Goal: Information Seeking & Learning: Learn about a topic

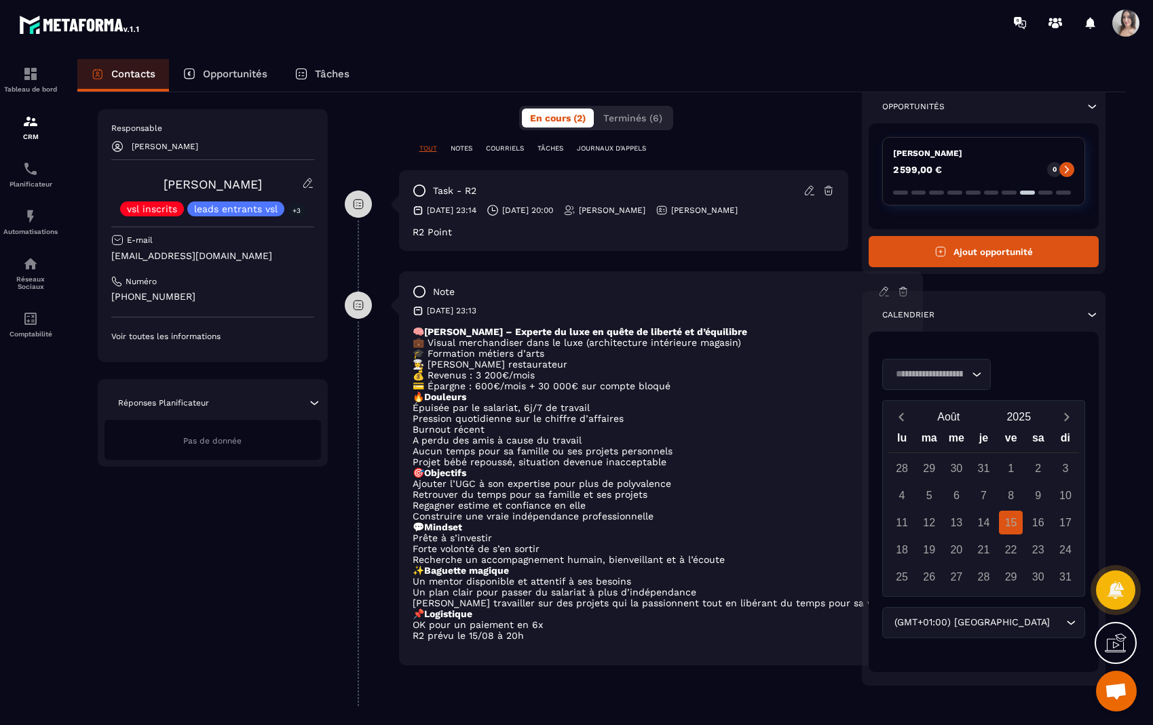
scroll to position [290, 0]
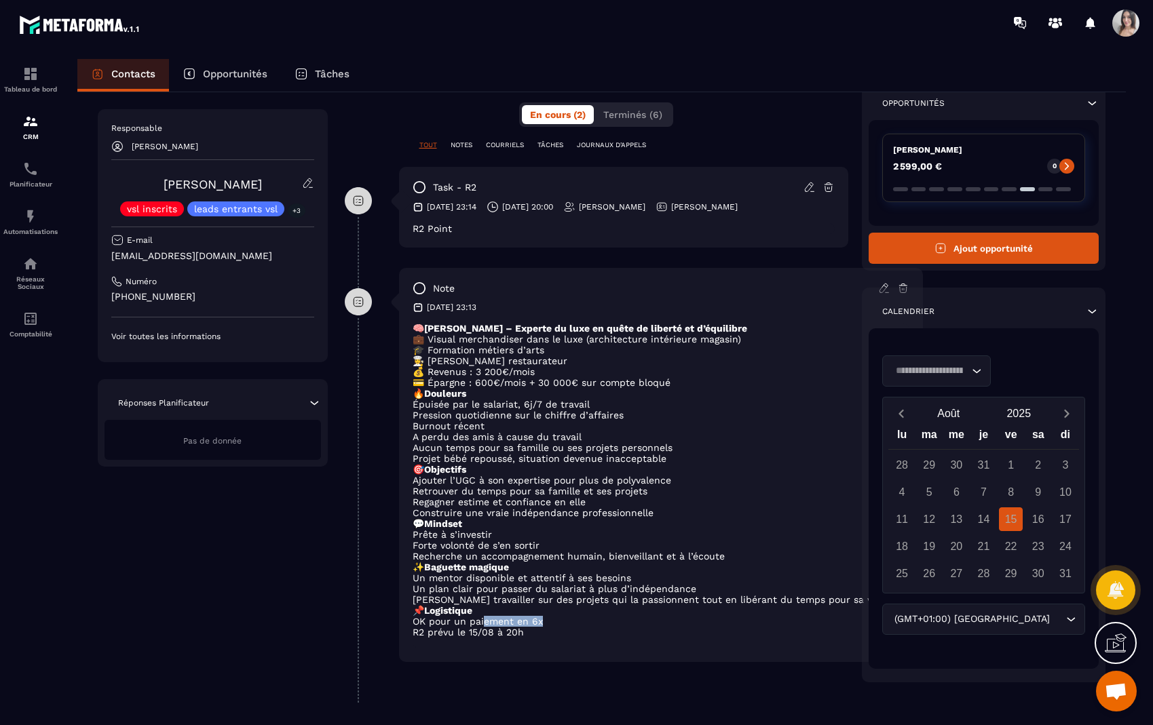
drag, startPoint x: 488, startPoint y: 624, endPoint x: 555, endPoint y: 626, distance: 67.2
click at [555, 626] on li "OK pour un paiement en 6x" at bounding box center [661, 621] width 497 height 11
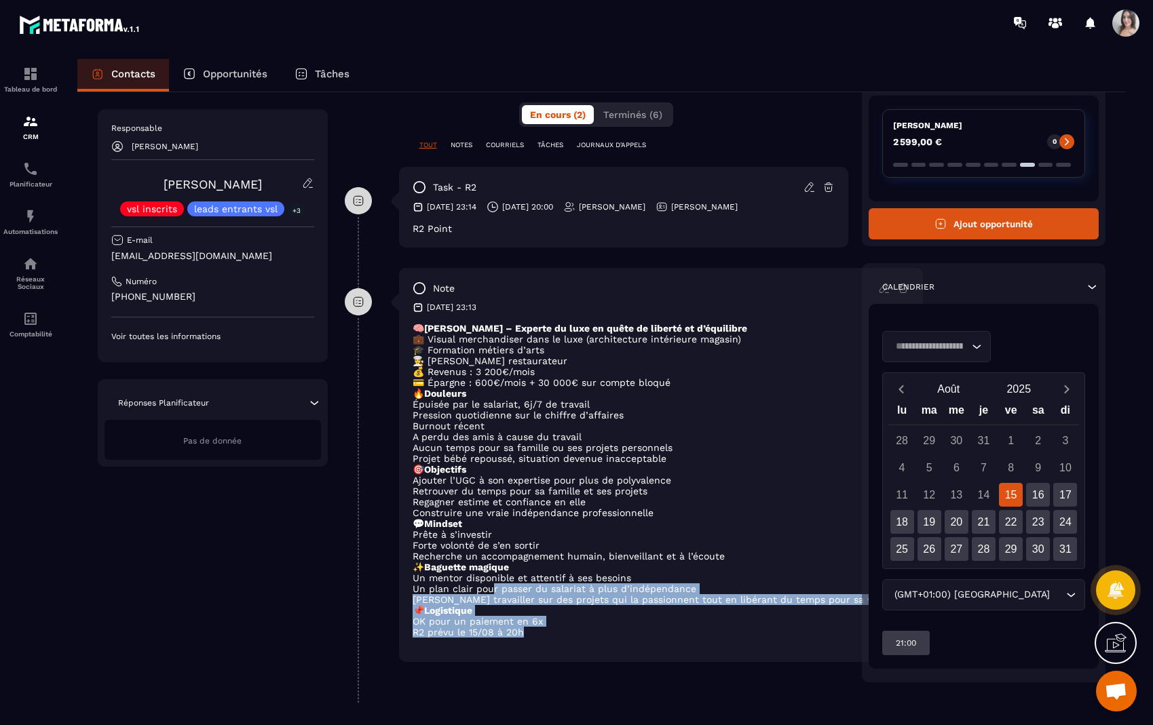
drag, startPoint x: 537, startPoint y: 637, endPoint x: 496, endPoint y: 588, distance: 63.5
click at [496, 588] on div "🧠 [PERSON_NAME] – Experte du luxe en quête de liberté et d’équilibre 💼 Visual m…" at bounding box center [661, 486] width 497 height 326
click at [496, 588] on li "Un plan clair pour passer du salariat à plus d’indépendance" at bounding box center [661, 589] width 497 height 11
drag, startPoint x: 494, startPoint y: 582, endPoint x: 539, endPoint y: 626, distance: 63.3
click at [539, 626] on div "🧠 [PERSON_NAME] – Experte du luxe en quête de liberté et d’équilibre 💼 Visual m…" at bounding box center [661, 486] width 497 height 326
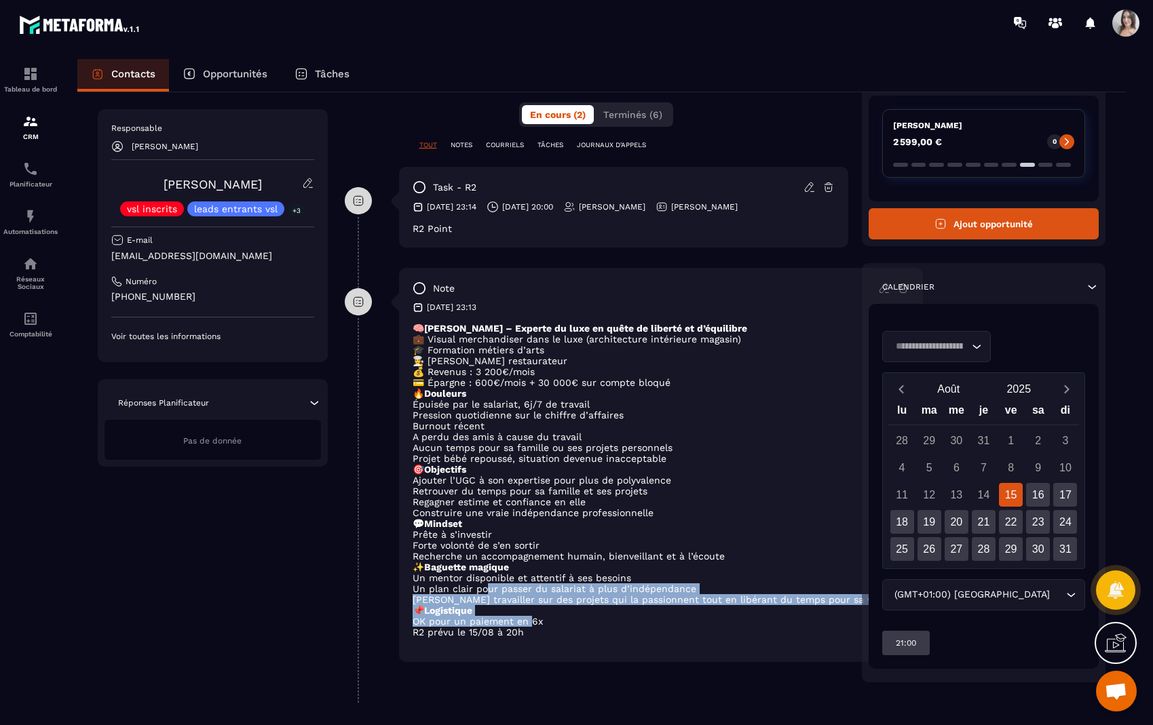
click at [539, 626] on li "OK pour un paiement en 6x" at bounding box center [661, 621] width 497 height 11
drag, startPoint x: 534, startPoint y: 633, endPoint x: 456, endPoint y: 578, distance: 95.9
click at [456, 578] on div "🧠 [PERSON_NAME] – Experte du luxe en quête de liberté et d’équilibre 💼 Visual m…" at bounding box center [661, 486] width 497 height 326
click at [456, 578] on li "Un mentor disponible et attentif à ses besoins" at bounding box center [661, 578] width 497 height 11
drag, startPoint x: 434, startPoint y: 578, endPoint x: 528, endPoint y: 645, distance: 114.9
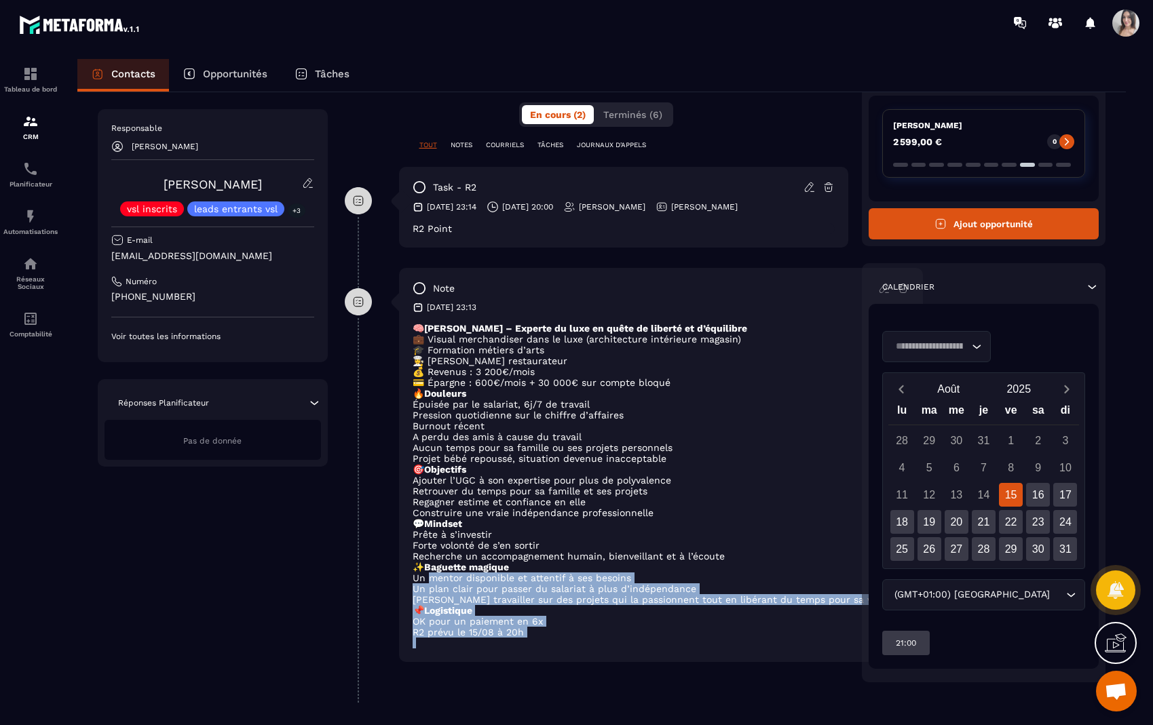
click at [528, 645] on div "🧠 [PERSON_NAME] – Experte du luxe en quête de liberté et d’équilibre 💼 Visual m…" at bounding box center [661, 486] width 497 height 326
click at [528, 645] on p at bounding box center [661, 643] width 497 height 11
drag, startPoint x: 525, startPoint y: 635, endPoint x: 454, endPoint y: 584, distance: 87.6
click at [454, 584] on div "🧠 [PERSON_NAME] – Experte du luxe en quête de liberté et d’équilibre 💼 Visual m…" at bounding box center [661, 486] width 497 height 326
click at [454, 584] on li "Un plan clair pour passer du salariat à plus d’indépendance" at bounding box center [661, 589] width 497 height 11
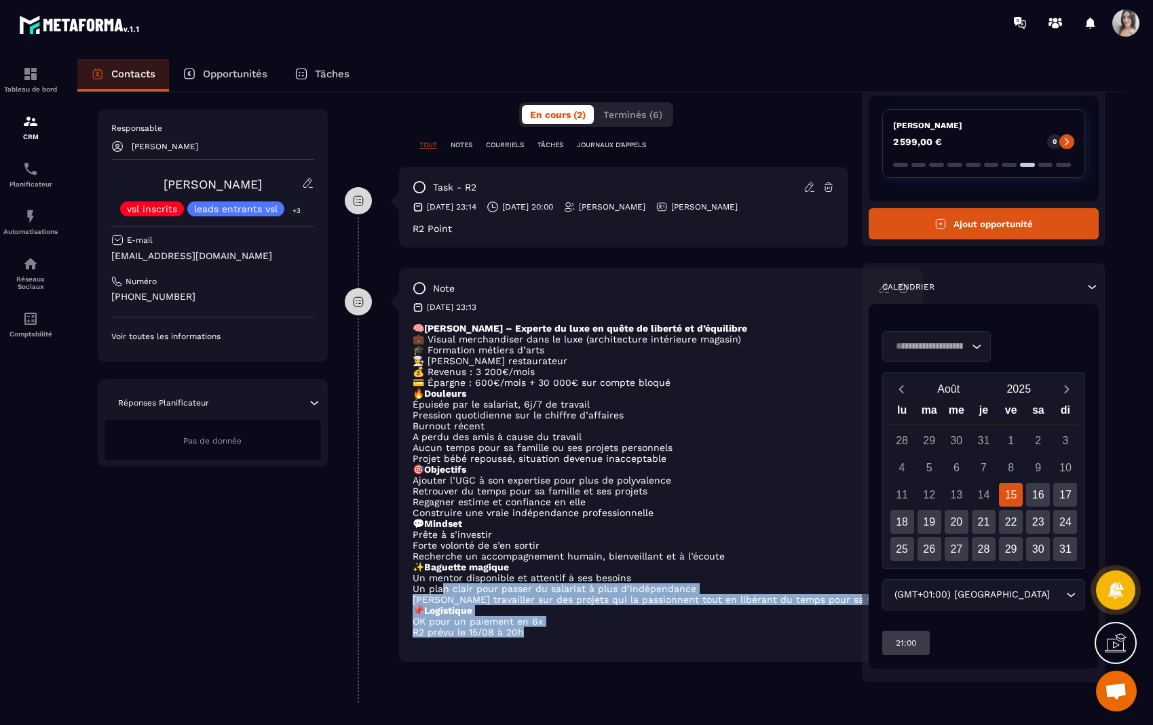
drag, startPoint x: 448, startPoint y: 582, endPoint x: 533, endPoint y: 637, distance: 101.3
click at [533, 637] on div "🧠 [PERSON_NAME] – Experte du luxe en quête de liberté et d’équilibre 💼 Visual m…" at bounding box center [661, 486] width 497 height 326
click at [533, 637] on li "R2 prévu le 15/08 à 20h" at bounding box center [661, 632] width 497 height 11
drag, startPoint x: 531, startPoint y: 634, endPoint x: 419, endPoint y: 578, distance: 125.3
click at [419, 578] on div "🧠 [PERSON_NAME] – Experte du luxe en quête de liberté et d’équilibre 💼 Visual m…" at bounding box center [661, 486] width 497 height 326
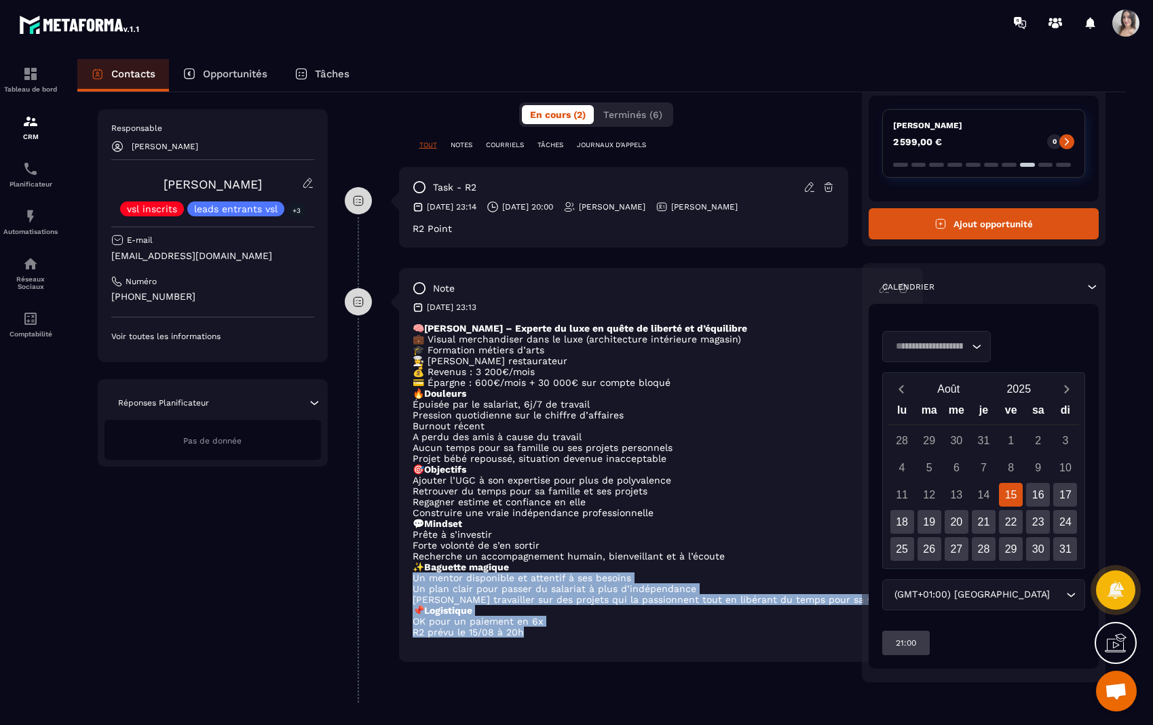
click at [419, 578] on li "Un mentor disponible et attentif à ses besoins" at bounding box center [661, 578] width 497 height 11
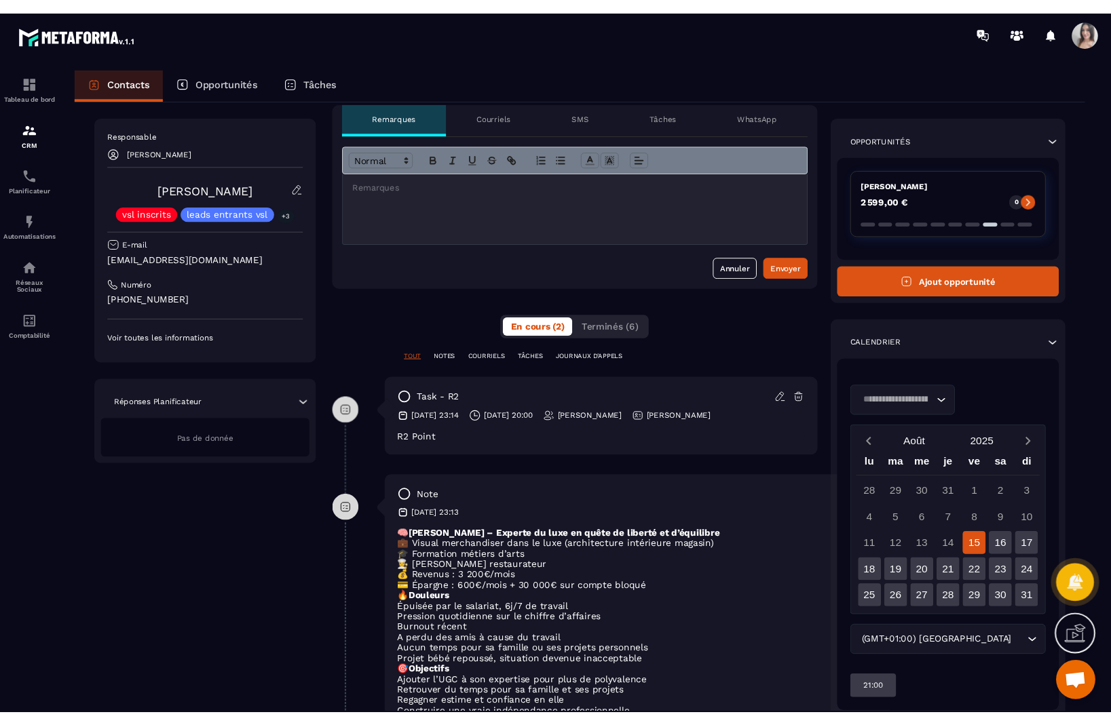
scroll to position [271, 0]
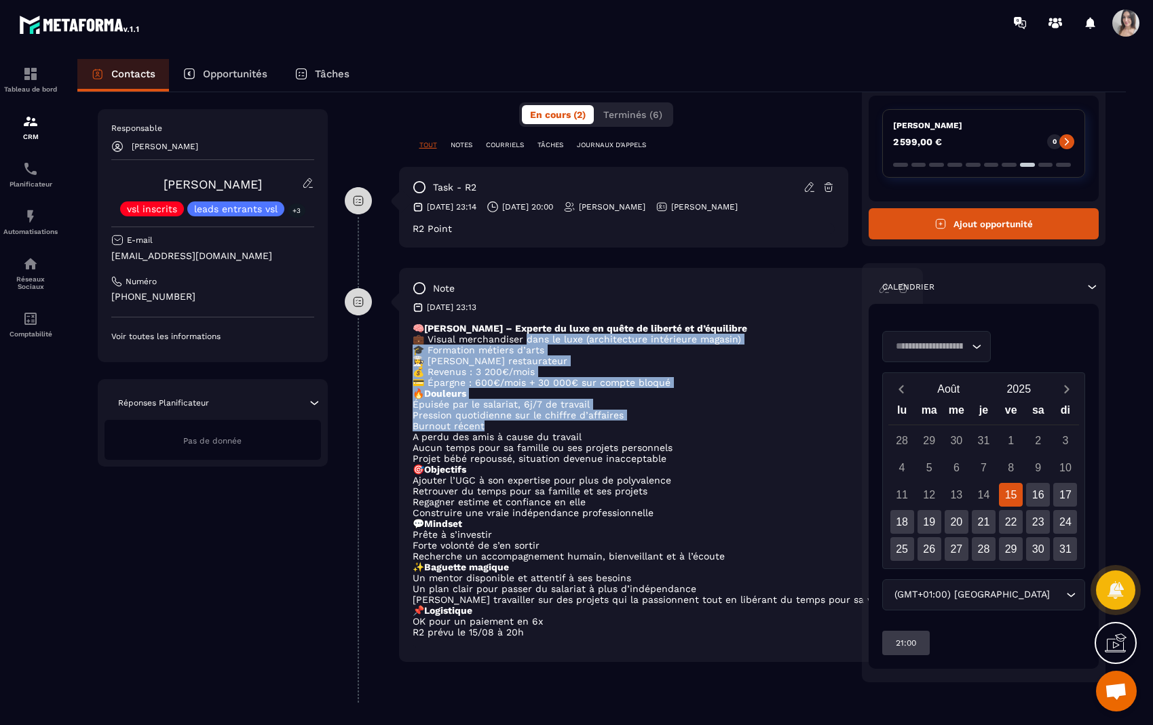
drag, startPoint x: 528, startPoint y: 339, endPoint x: 563, endPoint y: 437, distance: 104.3
click at [562, 437] on div "🧠 [PERSON_NAME] – Experte du luxe en quête de liberté et d’équilibre 💼 Visual m…" at bounding box center [661, 486] width 497 height 326
click at [563, 432] on li "Burnout récent" at bounding box center [661, 426] width 497 height 11
drag, startPoint x: 548, startPoint y: 341, endPoint x: 581, endPoint y: 461, distance: 125.3
click at [581, 461] on div "🧠 [PERSON_NAME] – Experte du luxe en quête de liberté et d’équilibre 💼 Visual m…" at bounding box center [661, 486] width 497 height 326
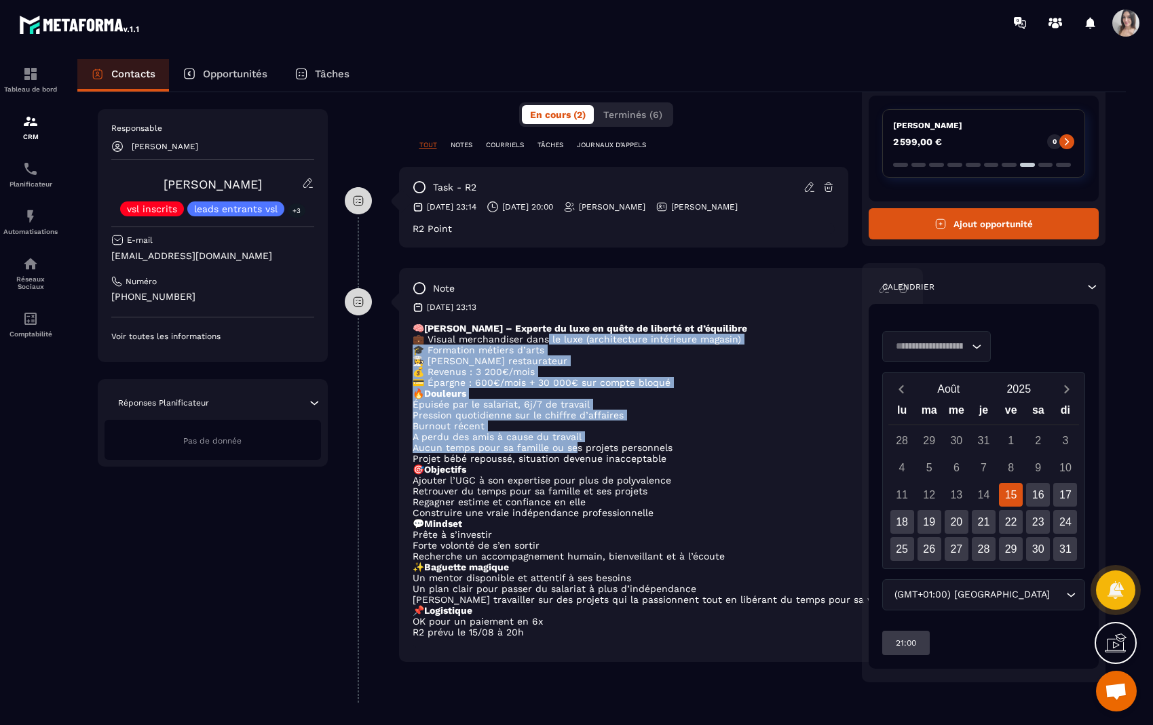
click at [581, 453] on li "Aucun temps pour sa famille ou ses projets personnels" at bounding box center [661, 447] width 497 height 11
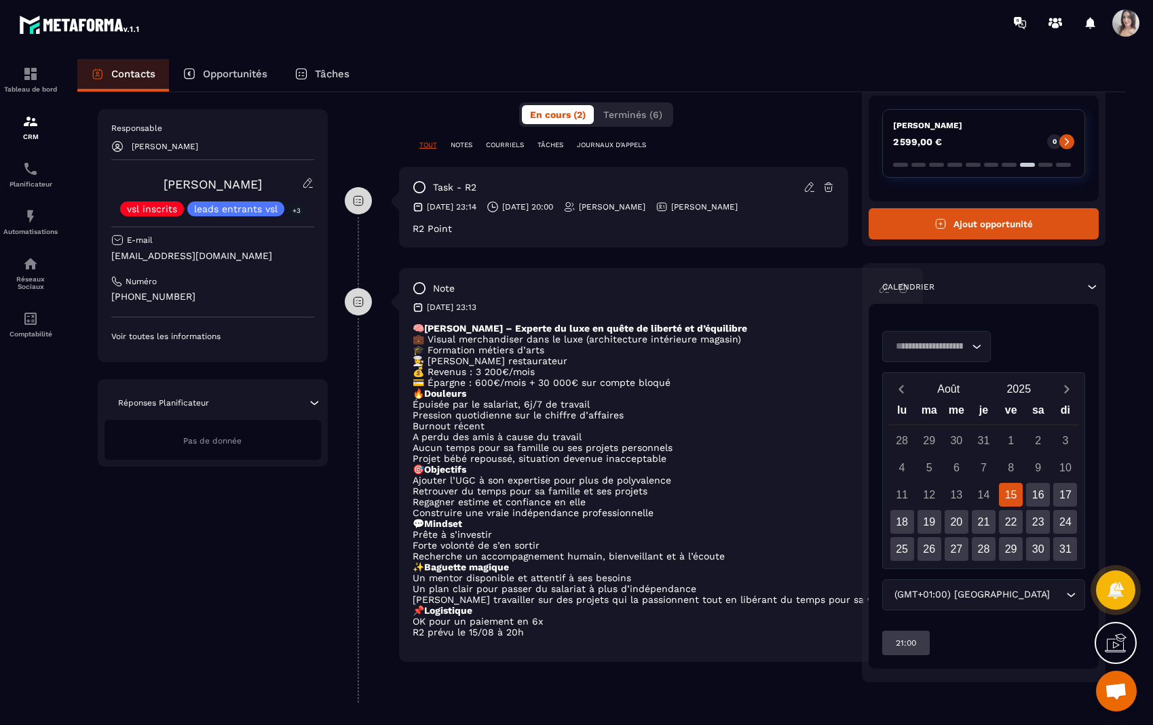
drag, startPoint x: 640, startPoint y: 507, endPoint x: 637, endPoint y: 520, distance: 13.2
click at [639, 510] on ul "Ajouter l’UGC à son expertise pour plus de polyvalence Retrouver du temps pour …" at bounding box center [661, 496] width 497 height 43
click at [509, 573] on strong "Baguette magique" at bounding box center [466, 567] width 85 height 11
drag, startPoint x: 493, startPoint y: 554, endPoint x: 755, endPoint y: 579, distance: 263.2
click at [755, 580] on div "🧠 [PERSON_NAME] – Experte du luxe en quête de liberté et d’équilibre 💼 Visual m…" at bounding box center [661, 486] width 497 height 326
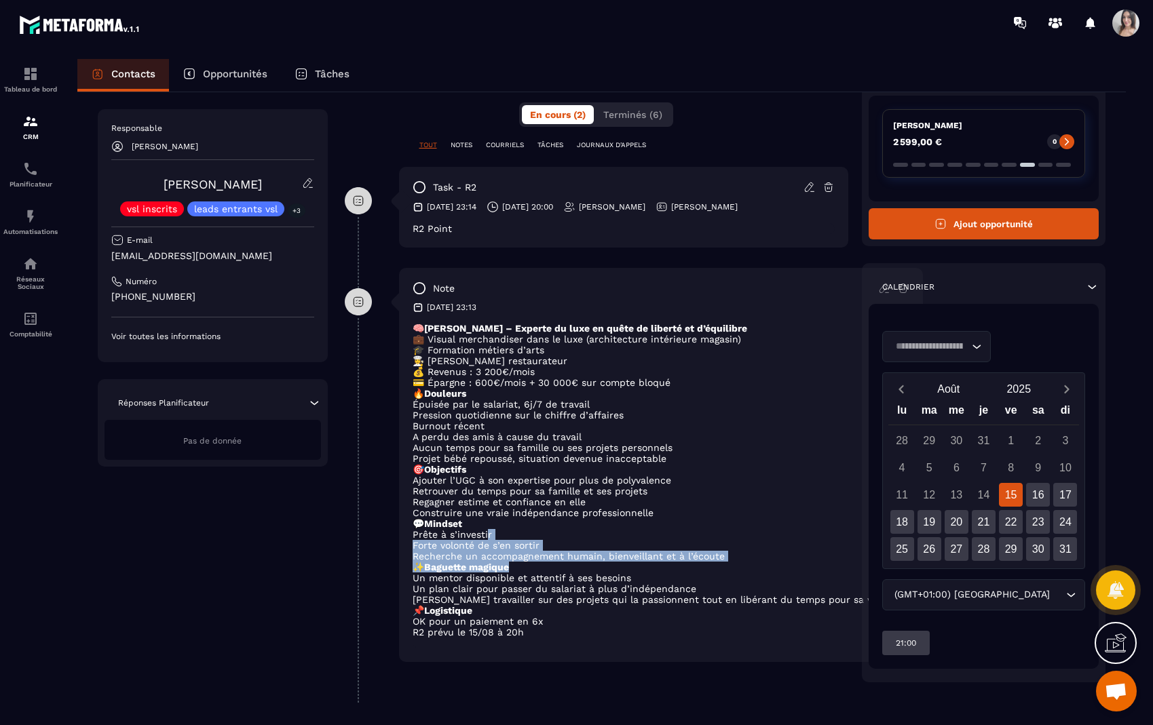
click at [755, 573] on p "✨ Baguette magique" at bounding box center [661, 567] width 497 height 11
click at [536, 562] on li "Recherche un accompagnement humain, bienveillant et à l’écoute" at bounding box center [661, 556] width 497 height 11
drag, startPoint x: 426, startPoint y: 554, endPoint x: 734, endPoint y: 570, distance: 309.2
click at [734, 562] on ul "Prête à s’investir Forte volonté de s’en sortir Recherche un accompagnement hum…" at bounding box center [661, 545] width 497 height 33
click at [734, 562] on li "Recherche un accompagnement humain, bienveillant et à l’écoute" at bounding box center [661, 556] width 497 height 11
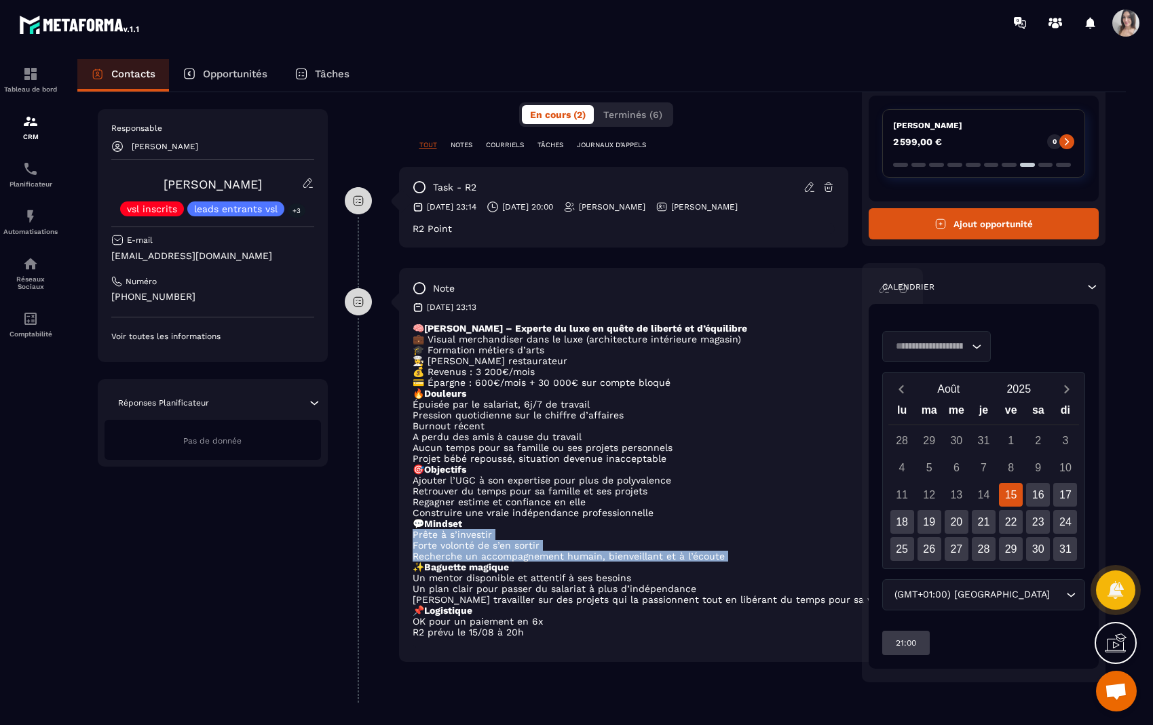
drag, startPoint x: 734, startPoint y: 570, endPoint x: 421, endPoint y: 552, distance: 313.4
click at [421, 552] on ul "Prête à s’investir Forte volonté de s’en sortir Recherche un accompagnement hum…" at bounding box center [661, 545] width 497 height 33
click at [421, 540] on li "Prête à s’investir" at bounding box center [661, 534] width 497 height 11
